Goal: Task Accomplishment & Management: Complete application form

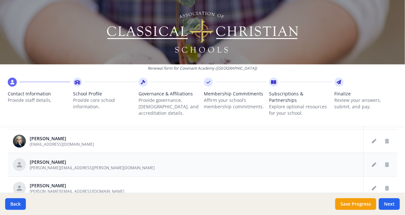
scroll to position [355, 0]
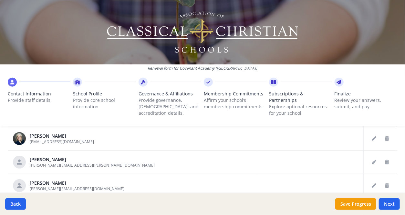
click at [319, 68] on p "Renewal form for Covenant Academy (TX)" at bounding box center [202, 68] width 405 height 5
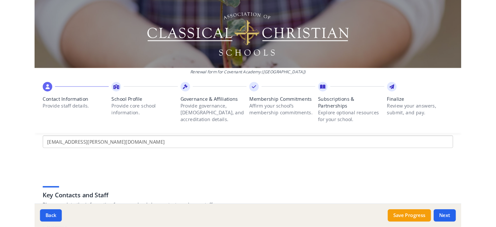
scroll to position [0, 0]
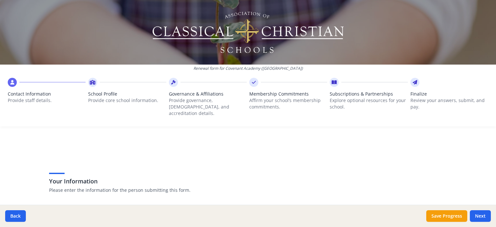
click at [23, 97] on span "Contact Information" at bounding box center [47, 94] width 78 height 6
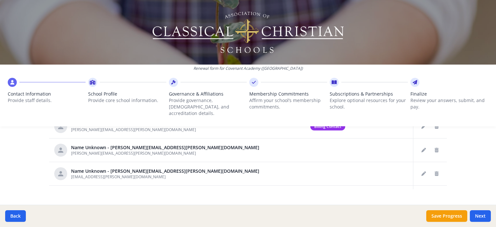
scroll to position [403, 0]
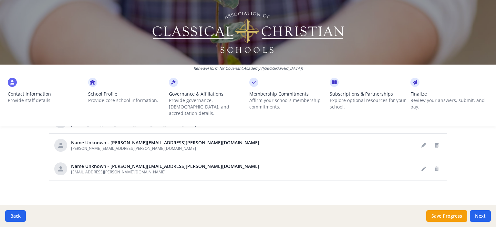
click at [114, 94] on span "School Profile" at bounding box center [127, 94] width 78 height 6
click at [112, 97] on p "Provide core school information." at bounding box center [127, 100] width 78 height 6
click at [116, 97] on p "Provide core school information." at bounding box center [127, 100] width 78 height 6
click at [404, 215] on button "Next" at bounding box center [480, 216] width 21 height 12
type input "(281) 373-2233"
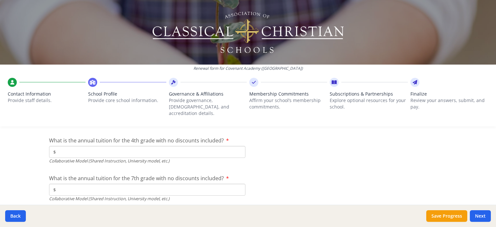
scroll to position [2017, 0]
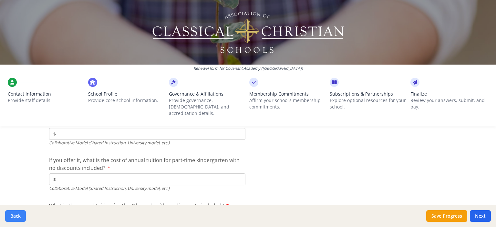
click at [16, 215] on button "Back" at bounding box center [15, 216] width 21 height 12
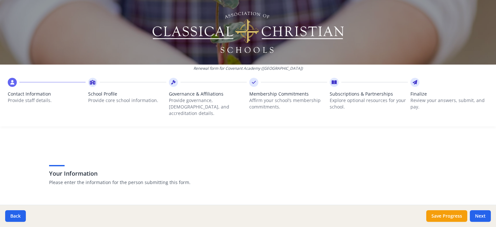
scroll to position [0, 0]
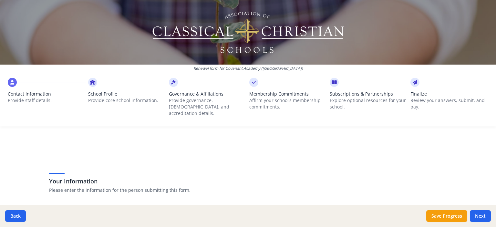
click at [264, 102] on p "Affirm your school’s membership commitments." at bounding box center [288, 103] width 78 height 13
click at [23, 97] on span "Contact Information" at bounding box center [47, 94] width 78 height 6
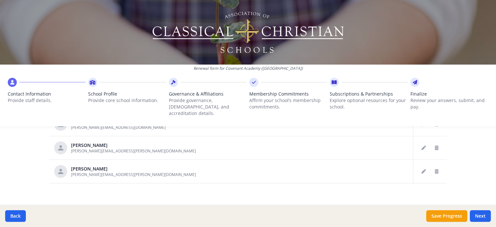
scroll to position [67, 0]
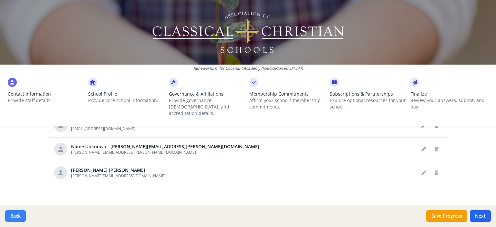
click at [15, 215] on button "Back" at bounding box center [15, 216] width 21 height 12
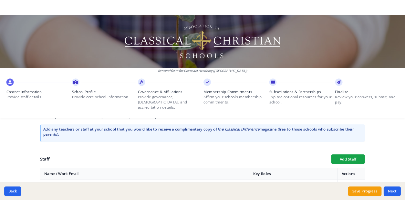
scroll to position [355, 0]
